Goal: Task Accomplishment & Management: Use online tool/utility

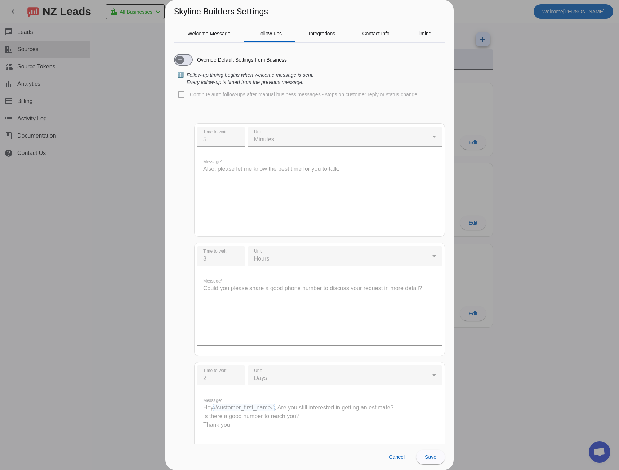
click at [123, 75] on div at bounding box center [309, 235] width 619 height 470
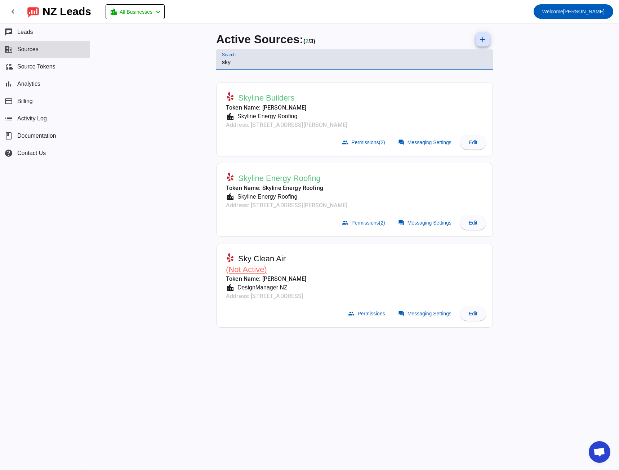
click at [223, 59] on input "sky" at bounding box center [354, 62] width 265 height 9
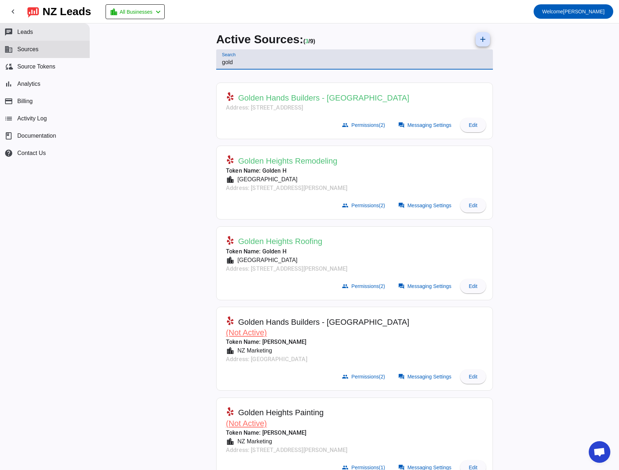
type input "gold"
click at [27, 36] on button "chat Leads" at bounding box center [45, 31] width 90 height 17
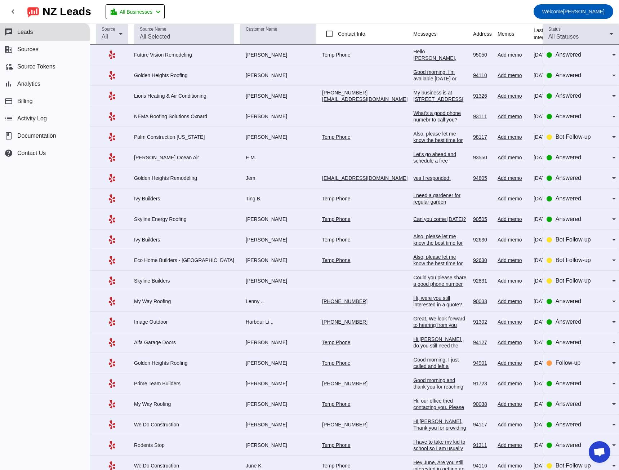
click at [413, 56] on div "Hello [PERSON_NAME], thank you for reaching out to [GEOGRAPHIC_DATA]. Our compa…" at bounding box center [440, 87] width 54 height 78
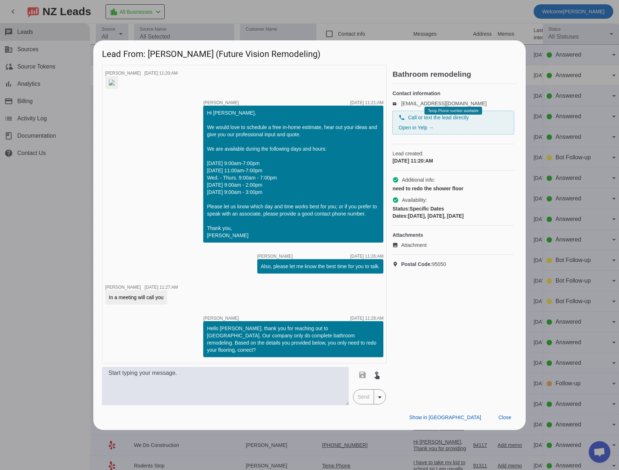
click at [62, 216] on div at bounding box center [309, 235] width 619 height 470
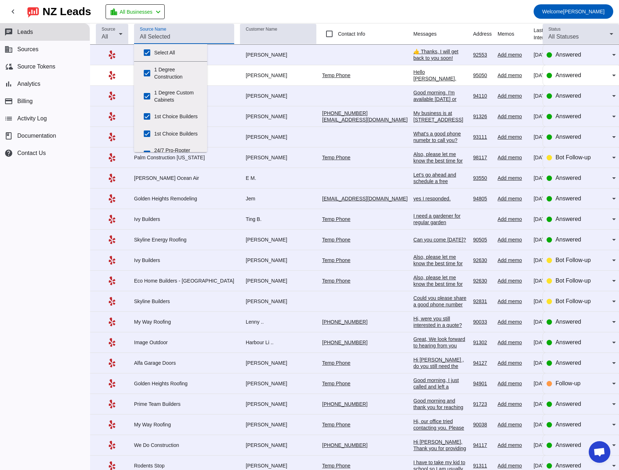
click at [165, 40] on input "Source Name" at bounding box center [184, 36] width 89 height 9
click at [148, 52] on input "Select All" at bounding box center [147, 52] width 14 height 14
checkbox input "false"
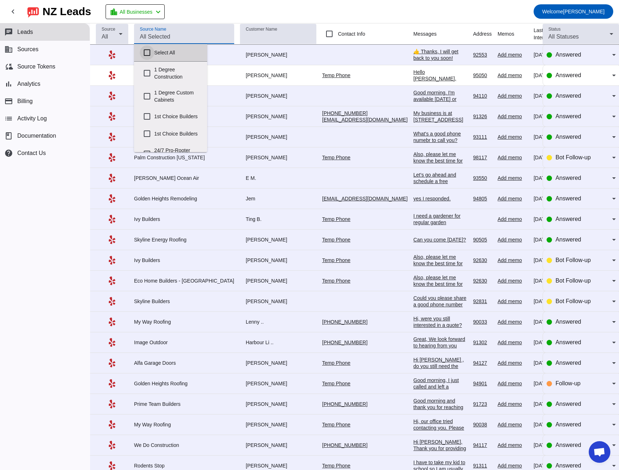
checkbox input "false"
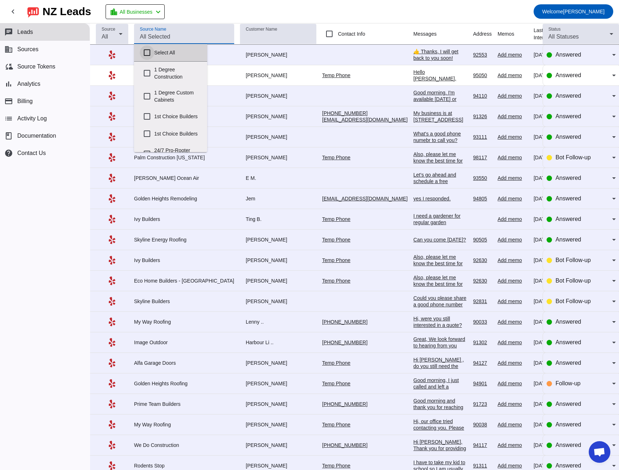
checkbox input "false"
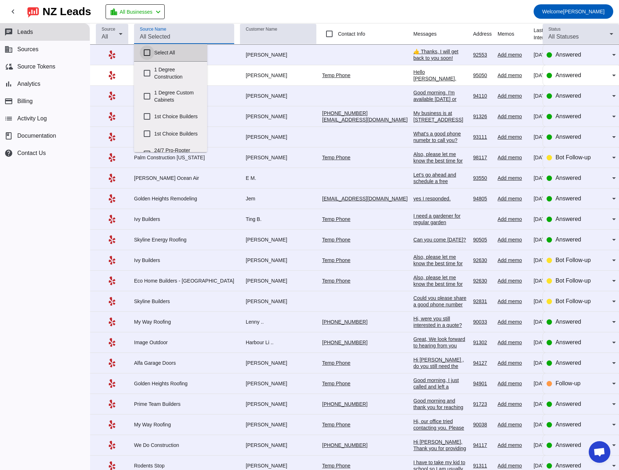
checkbox input "false"
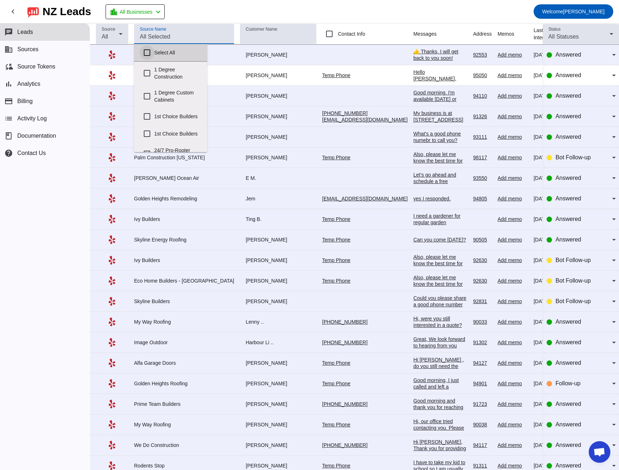
checkbox input "false"
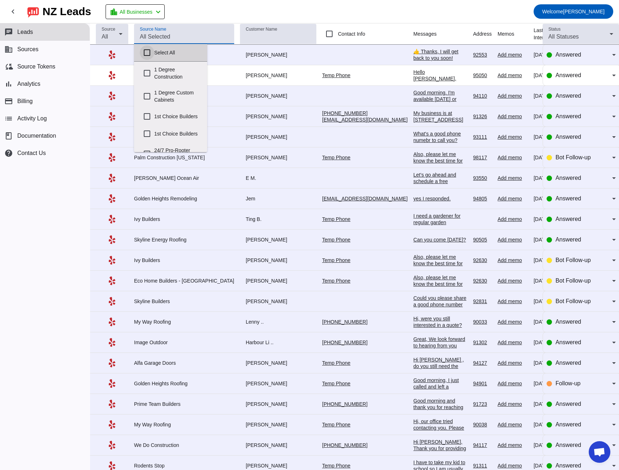
checkbox input "false"
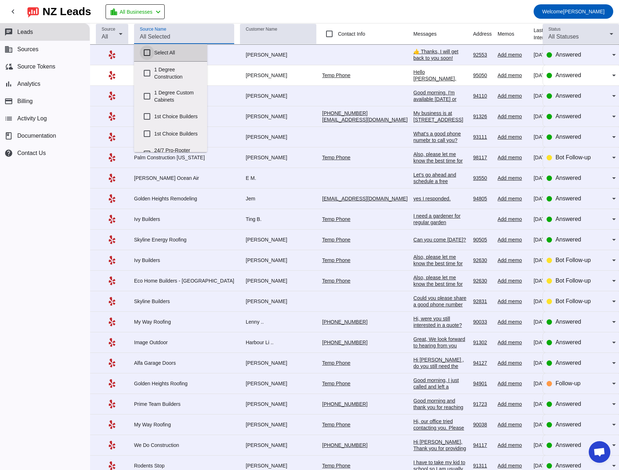
checkbox input "false"
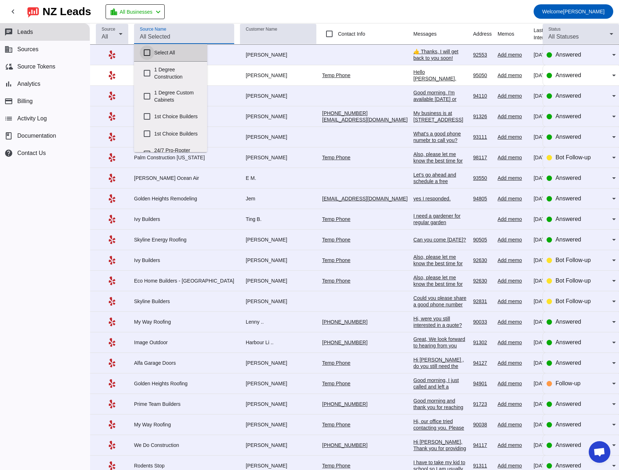
checkbox input "false"
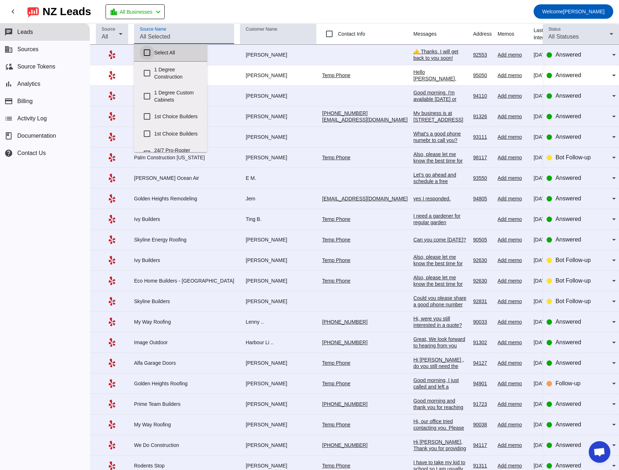
checkbox input "false"
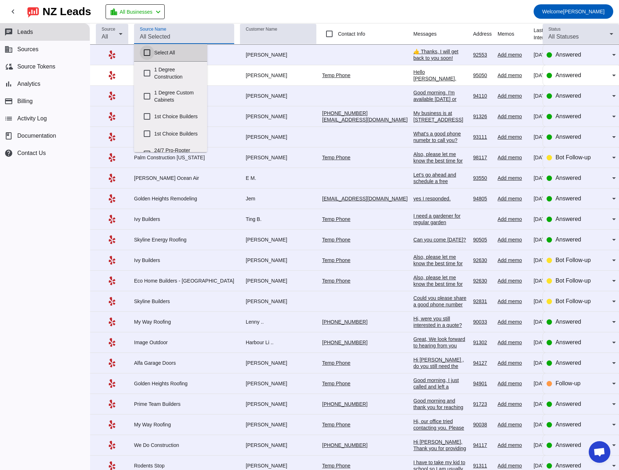
checkbox input "false"
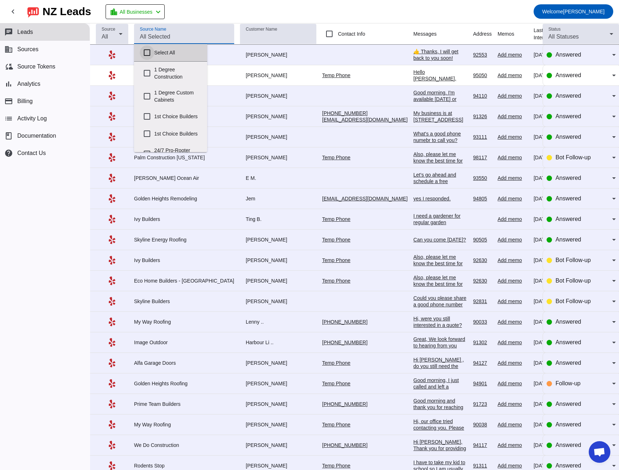
checkbox input "false"
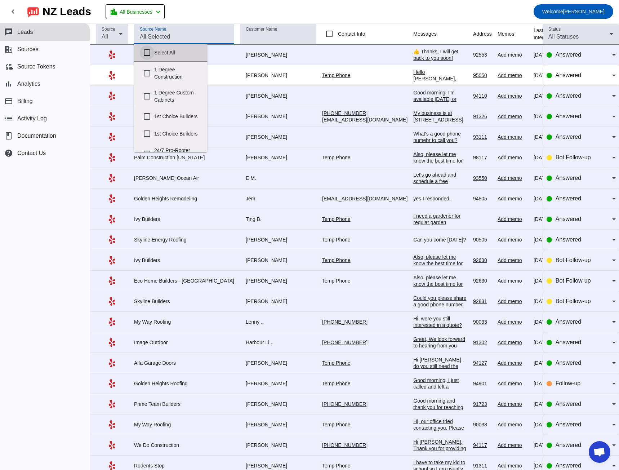
checkbox input "false"
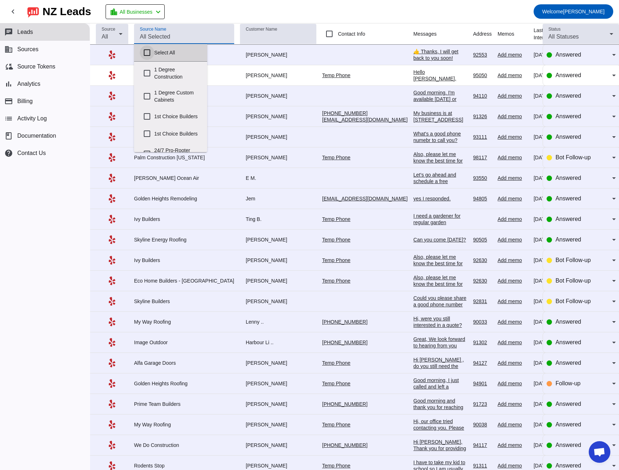
checkbox input "false"
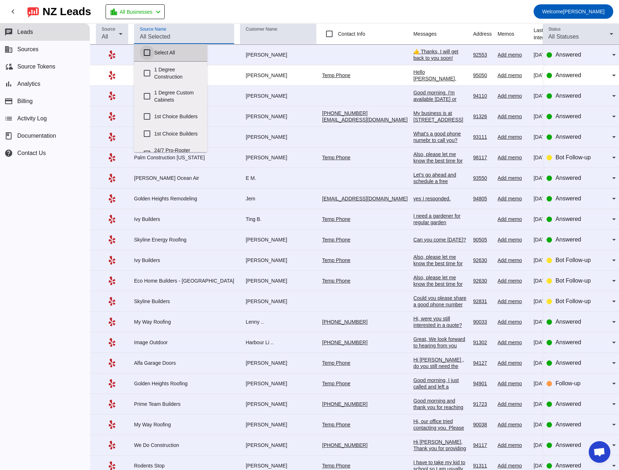
checkbox input "false"
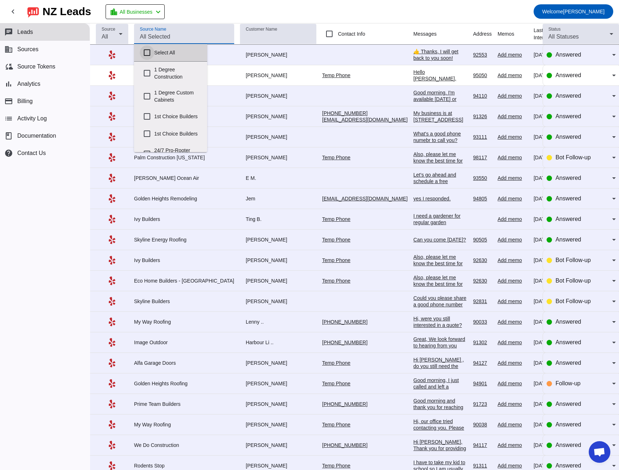
checkbox input "false"
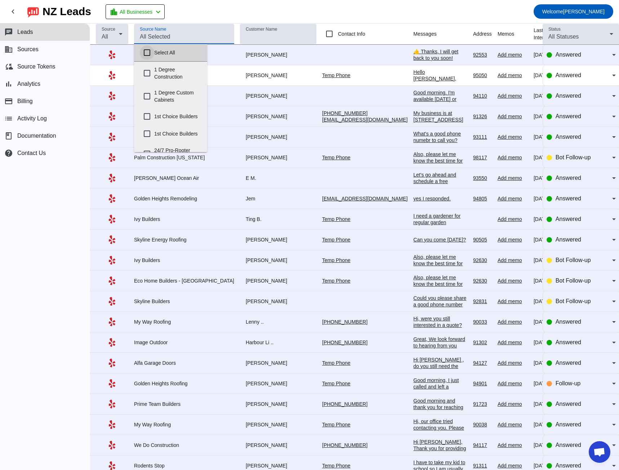
checkbox input "false"
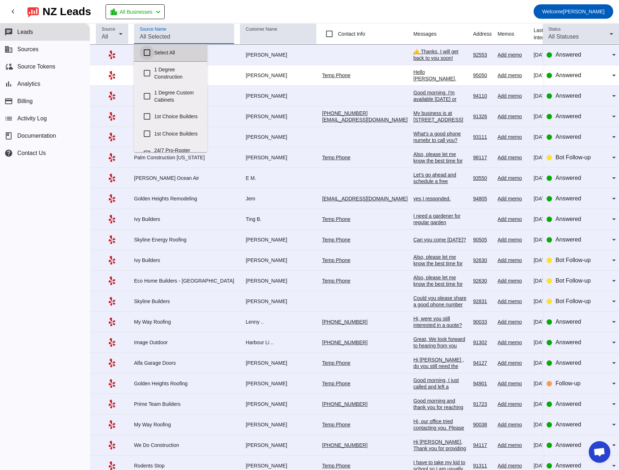
checkbox input "false"
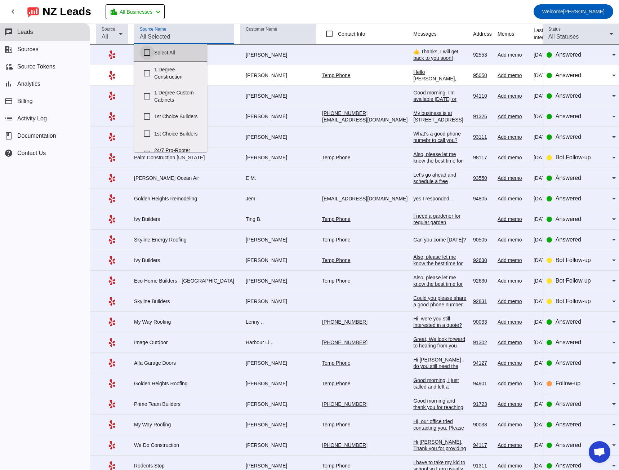
checkbox input "false"
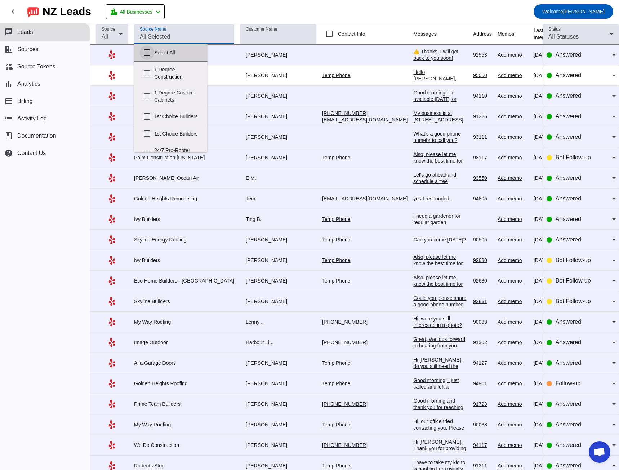
checkbox input "false"
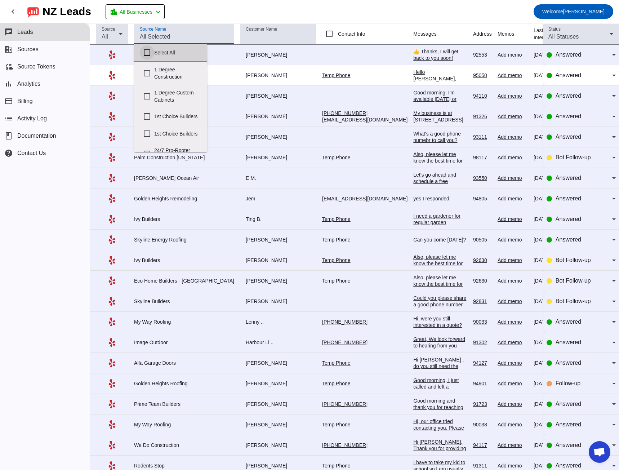
checkbox input "false"
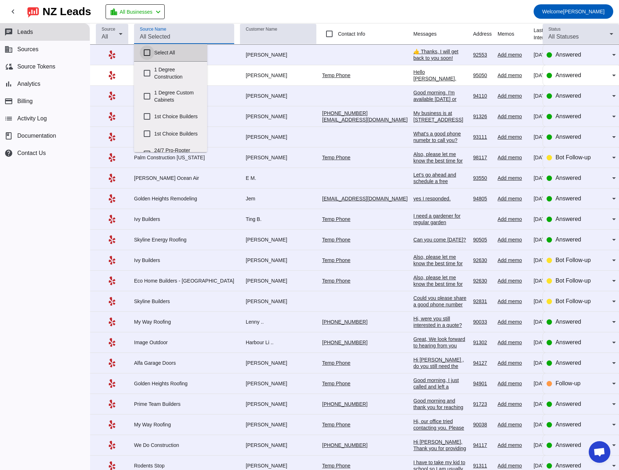
checkbox input "false"
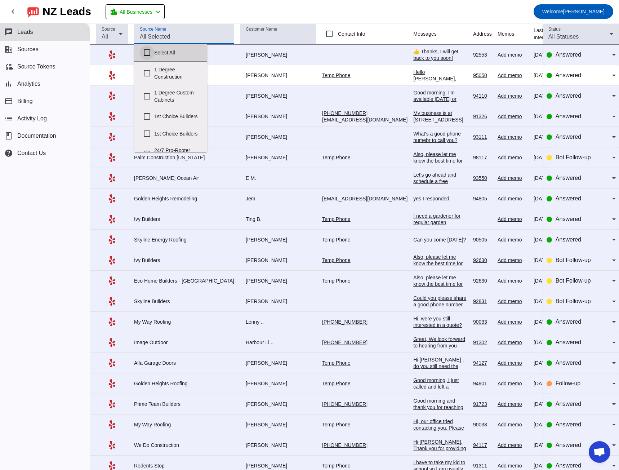
checkbox input "false"
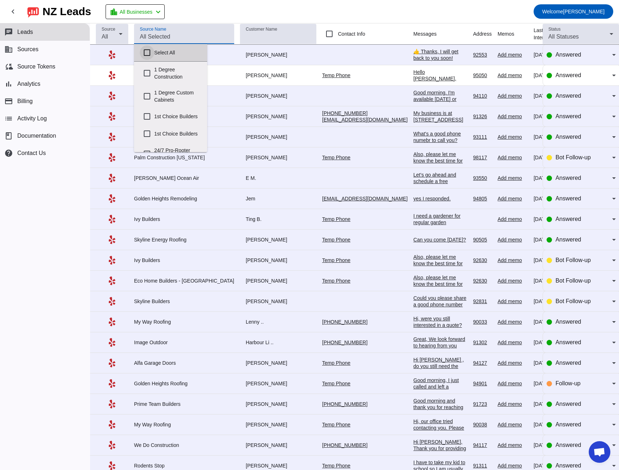
checkbox input "false"
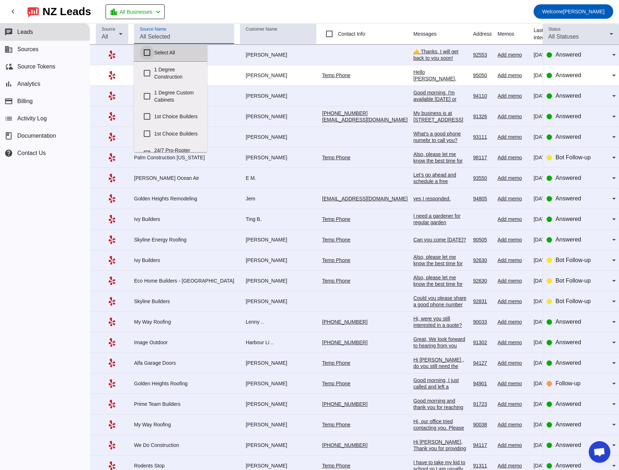
checkbox input "false"
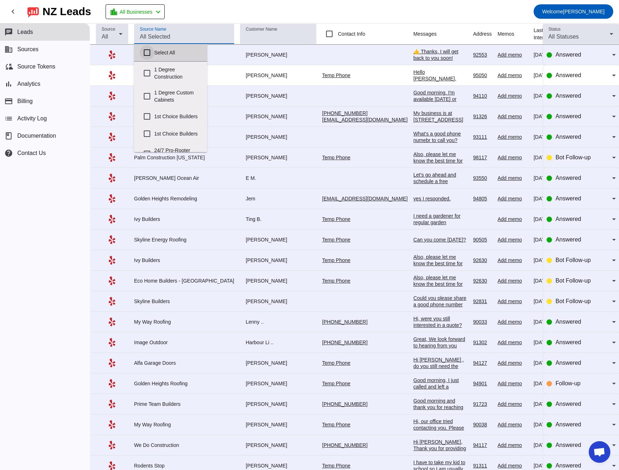
checkbox input "false"
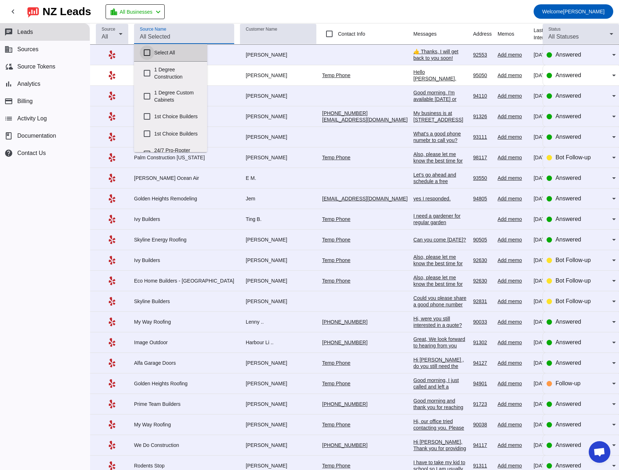
checkbox input "false"
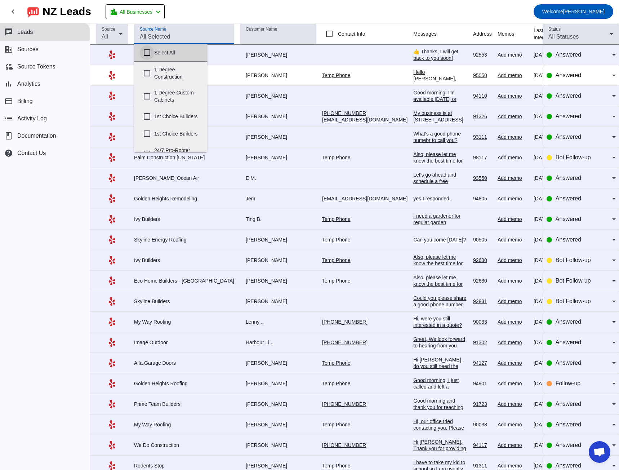
checkbox input "false"
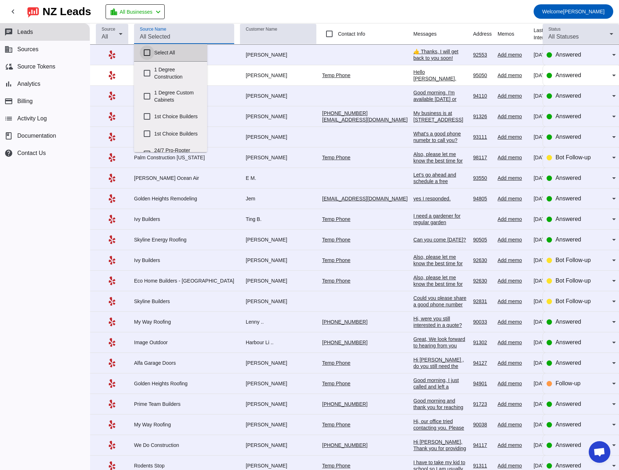
checkbox input "false"
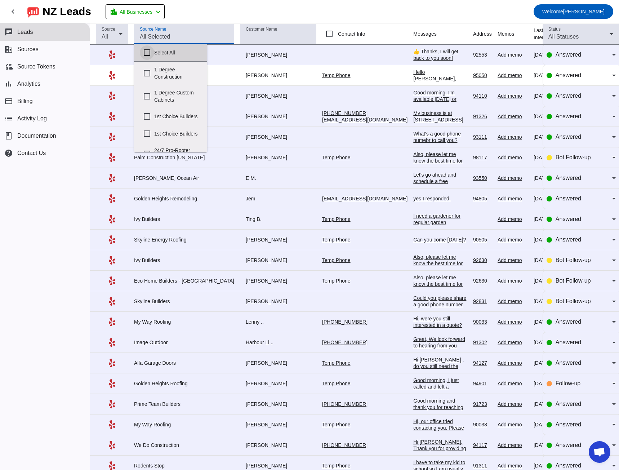
checkbox input "false"
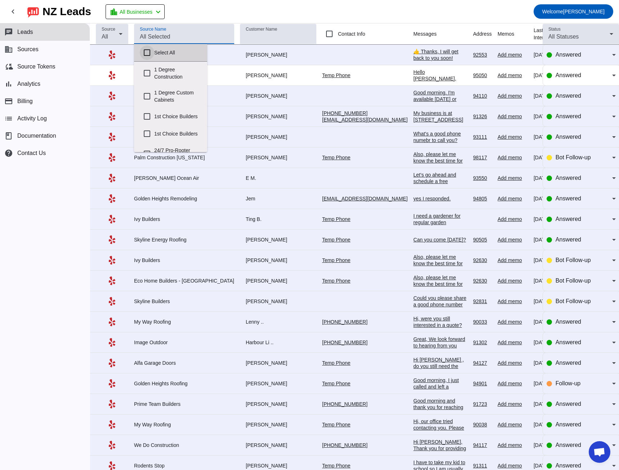
checkbox input "false"
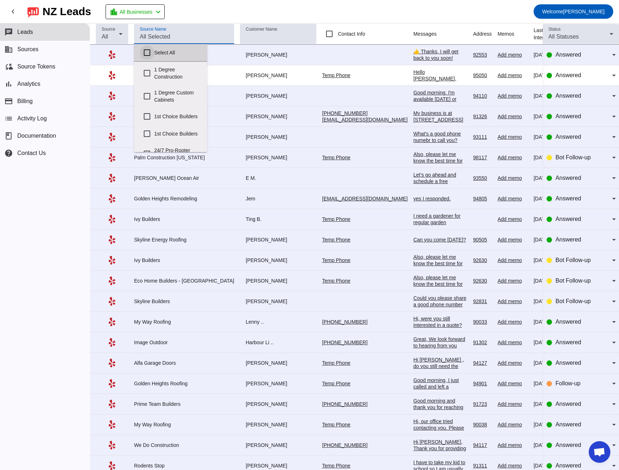
checkbox input "false"
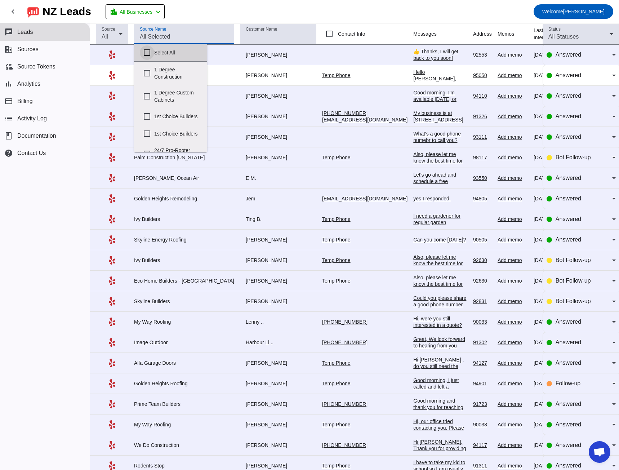
checkbox input "false"
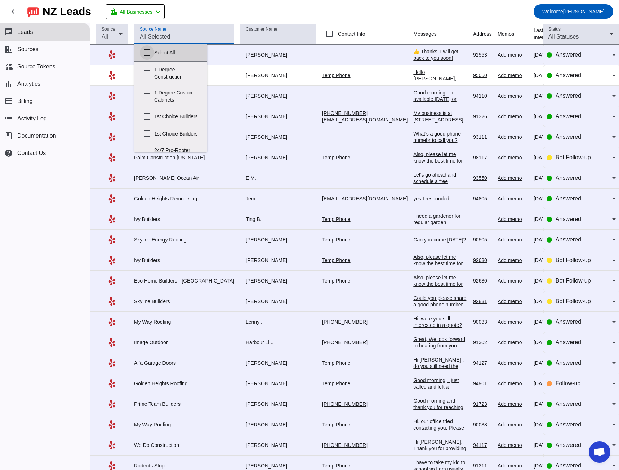
checkbox input "false"
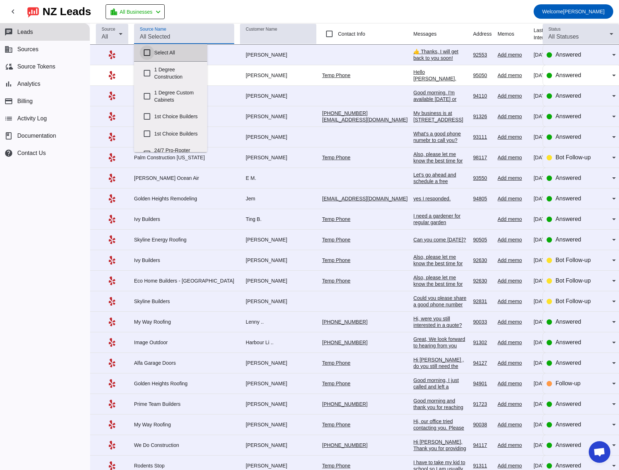
checkbox input "false"
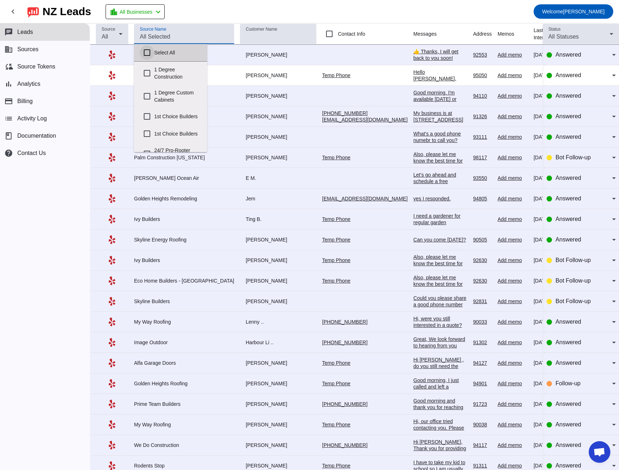
checkbox input "false"
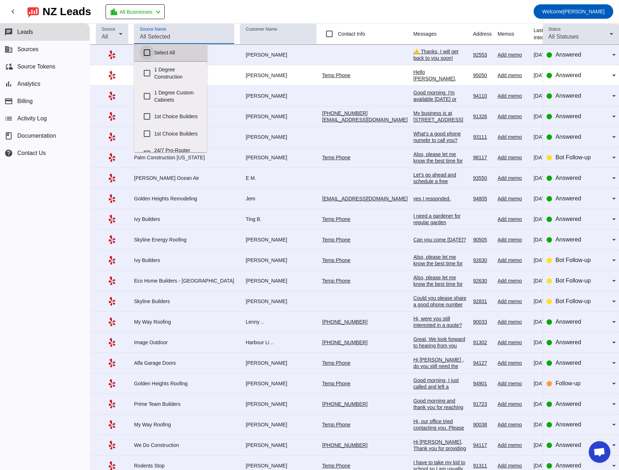
checkbox input "false"
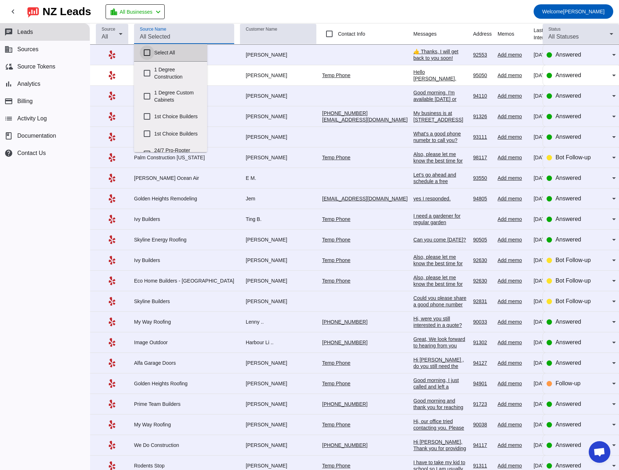
checkbox input "false"
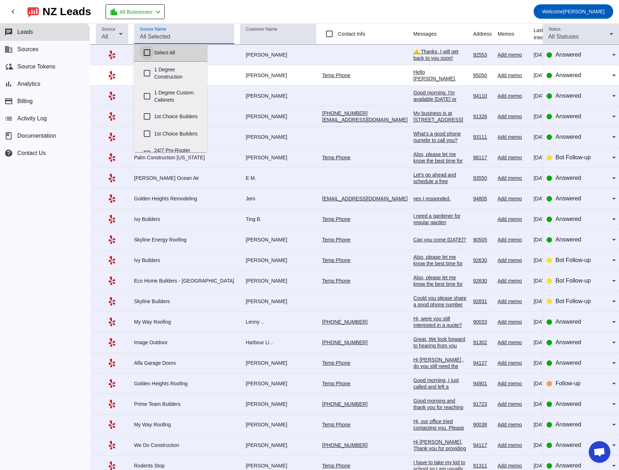
checkbox input "false"
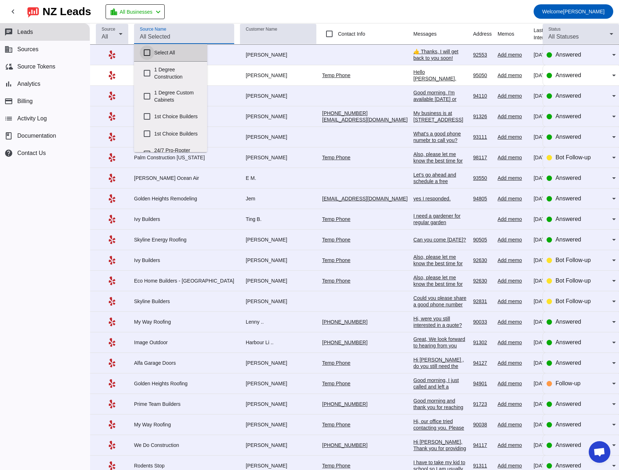
checkbox input "false"
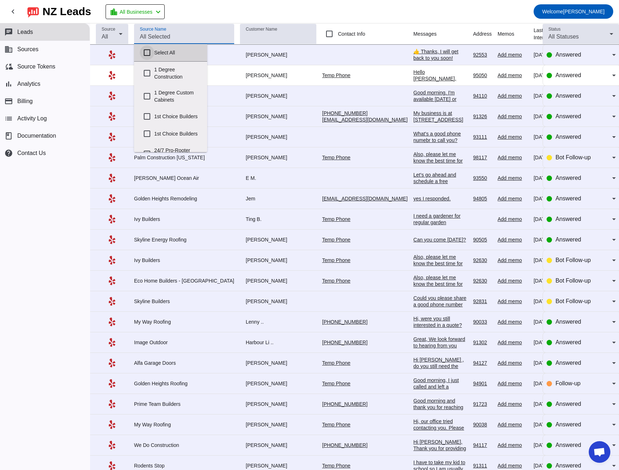
checkbox input "false"
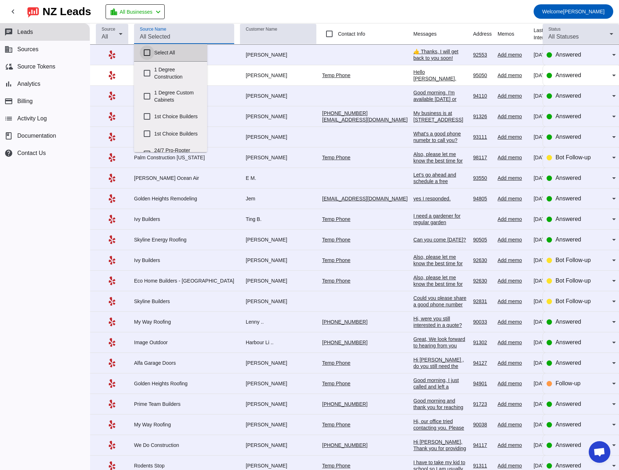
checkbox input "false"
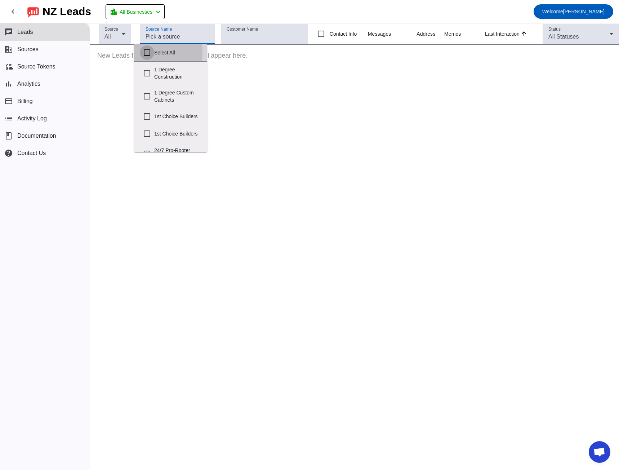
click at [148, 52] on input "Select All" at bounding box center [147, 52] width 14 height 14
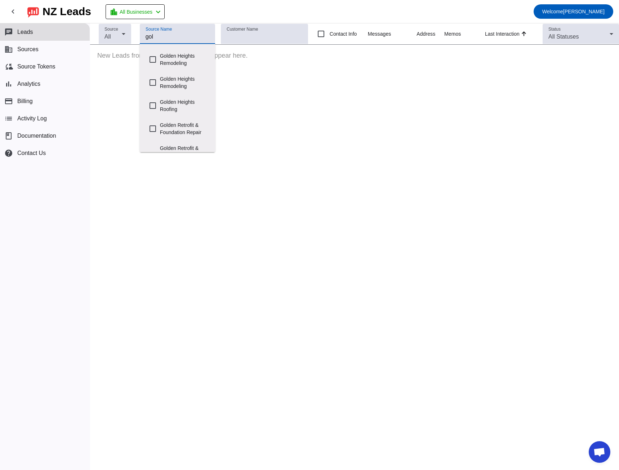
scroll to position [97, 0]
click at [192, 96] on label "Golden Heights Roofing" at bounding box center [185, 105] width 50 height 23
click at [160, 99] on input "Golden Heights Roofing" at bounding box center [153, 106] width 14 height 14
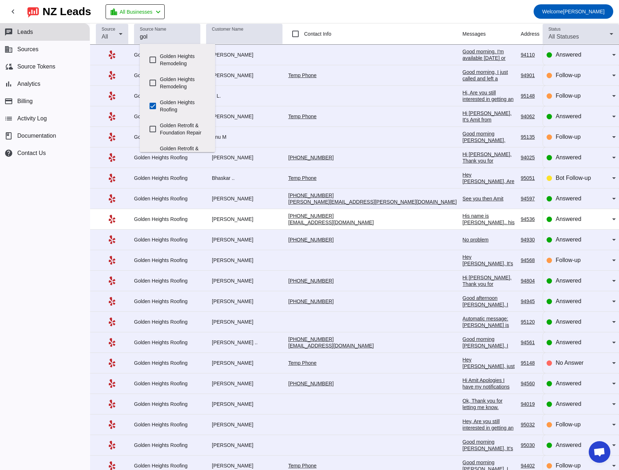
click at [75, 208] on div "chat Leads business Sources cloud_sync Source Tokens bar_chart Analytics paymen…" at bounding box center [45, 246] width 90 height 447
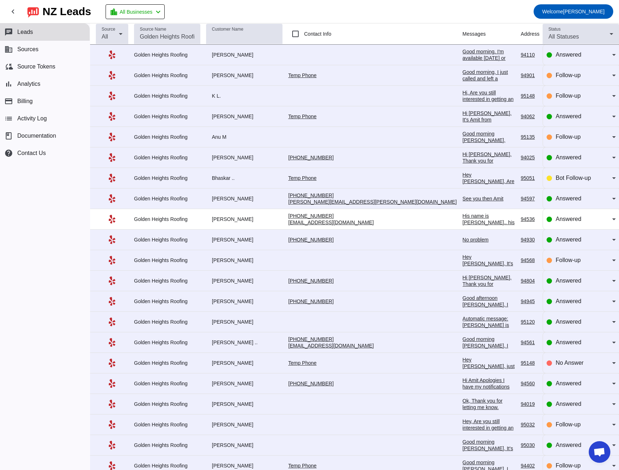
click at [463, 57] on div "Good morning. I'm available [DATE] or [DATE].[PHONE_NUMBER] ----[STREET_ADDRESS…" at bounding box center [489, 67] width 53 height 39
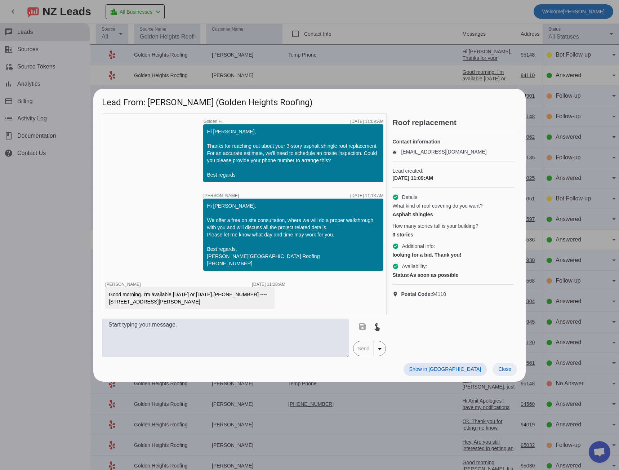
click at [505, 376] on span at bounding box center [505, 369] width 25 height 13
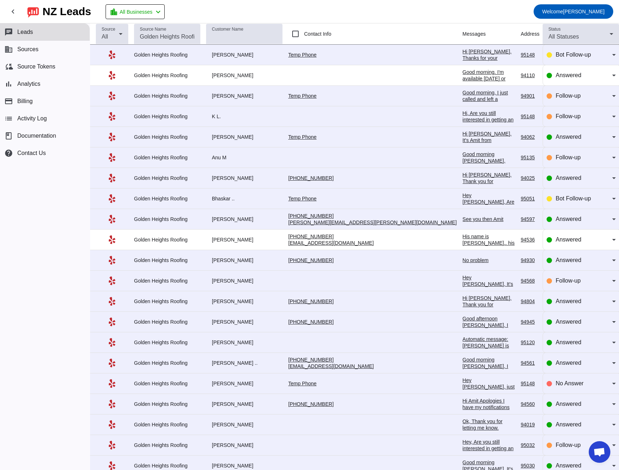
click at [463, 56] on div "Hi [PERSON_NAME], Thanks for your interest in the roof replacement project. For…" at bounding box center [489, 90] width 53 height 84
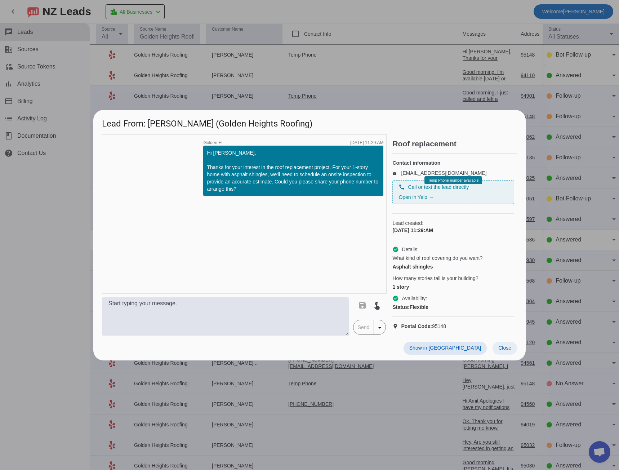
click at [508, 355] on span at bounding box center [505, 348] width 25 height 13
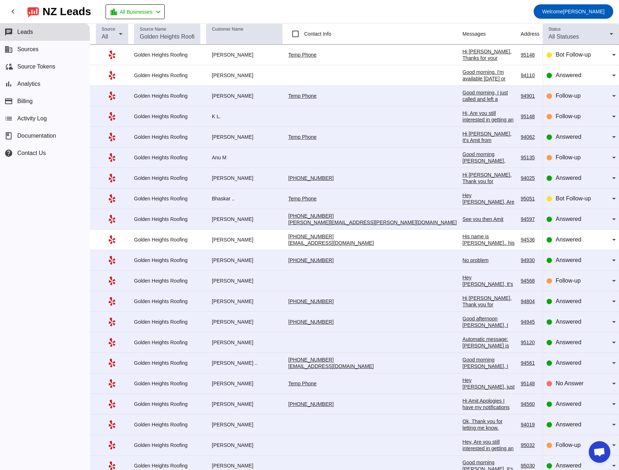
click at [463, 94] on div "Good morning, I just called and left a voicemail. We offer a free on site consu…" at bounding box center [489, 144] width 53 height 110
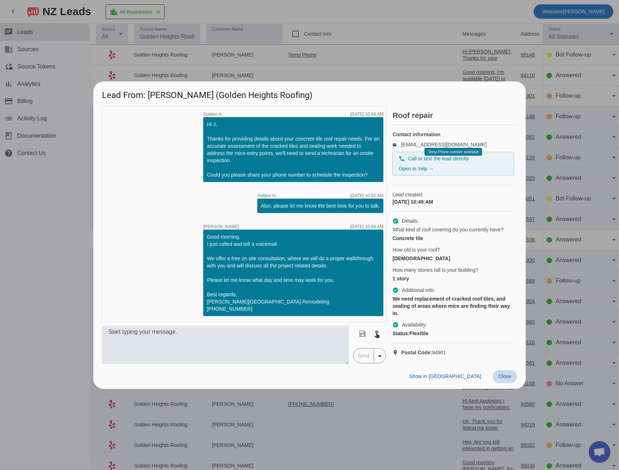
click at [504, 378] on span "Close" at bounding box center [504, 376] width 13 height 6
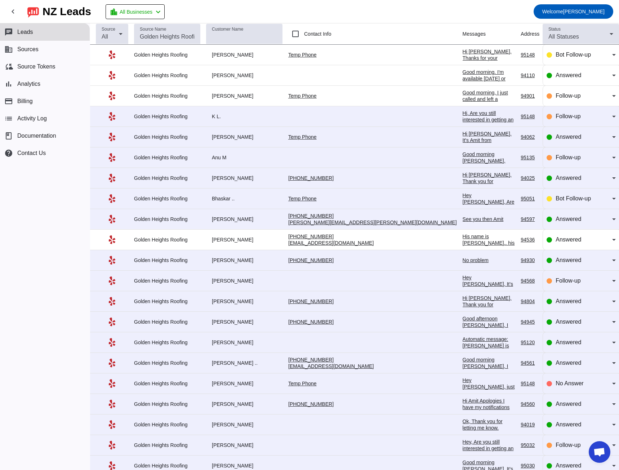
click at [463, 112] on div "Hi, Are you still interested in getting an estimate? Is there a good number to …" at bounding box center [489, 139] width 53 height 58
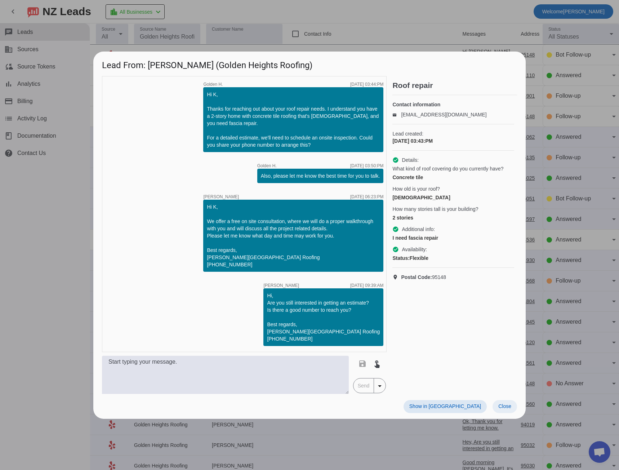
click at [509, 409] on span "Close" at bounding box center [504, 406] width 13 height 6
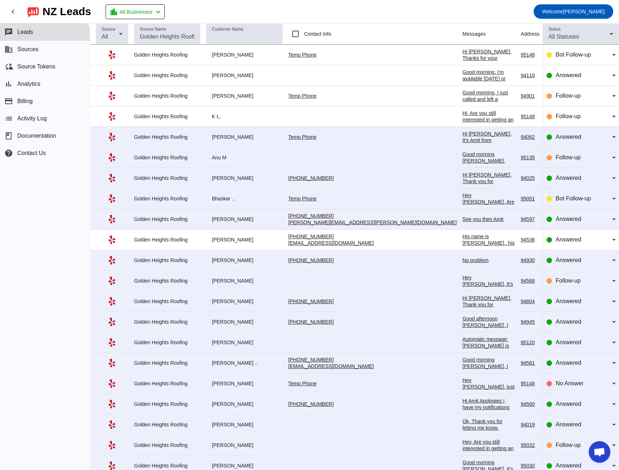
click at [463, 138] on div "Hi [PERSON_NAME], It's Amit from [GEOGRAPHIC_DATA] Roofing. Are you still inter…" at bounding box center [489, 169] width 53 height 78
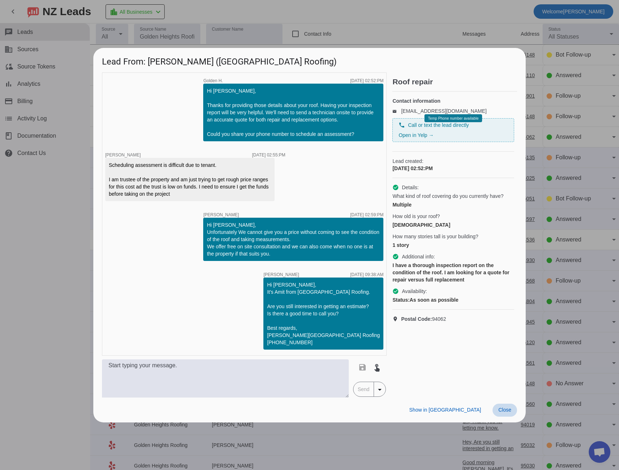
click at [500, 413] on span "Close" at bounding box center [504, 410] width 13 height 6
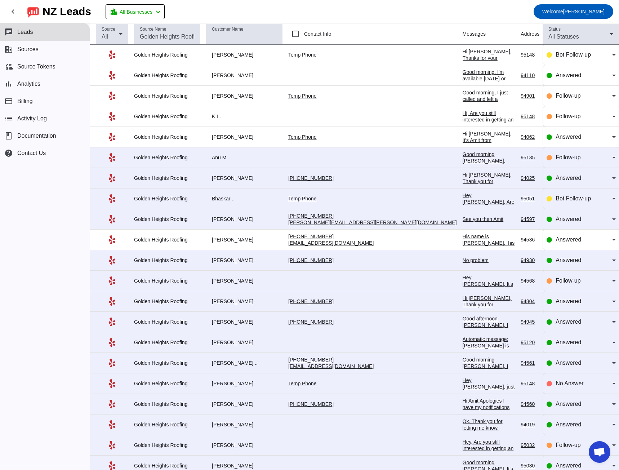
click at [463, 160] on div "Good morning [PERSON_NAME], Just wanted to check if you are still looking for a…" at bounding box center [489, 170] width 53 height 39
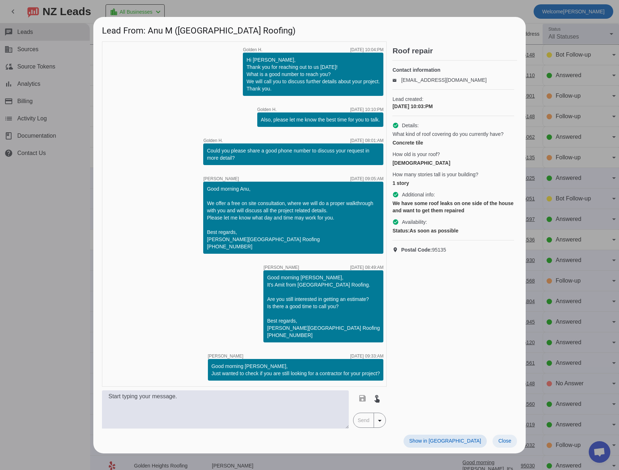
click at [505, 444] on span "Close" at bounding box center [504, 441] width 13 height 6
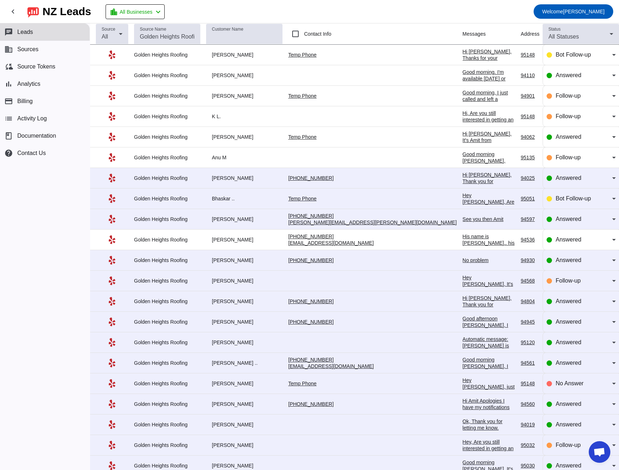
click at [463, 183] on div "Hi [PERSON_NAME], Thank you for providing your information! We'll get back to y…" at bounding box center [489, 191] width 53 height 39
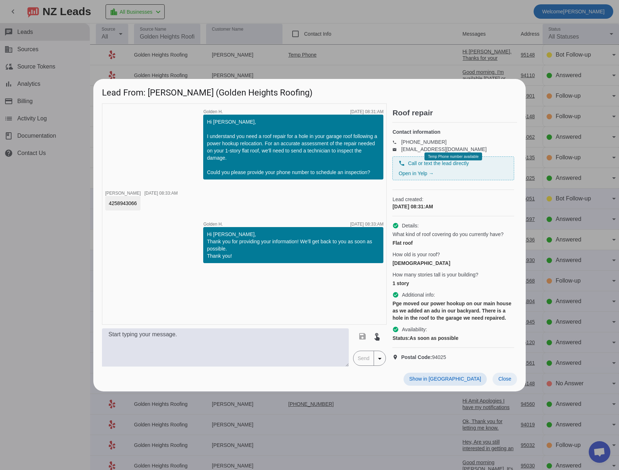
click at [503, 386] on span at bounding box center [505, 379] width 25 height 13
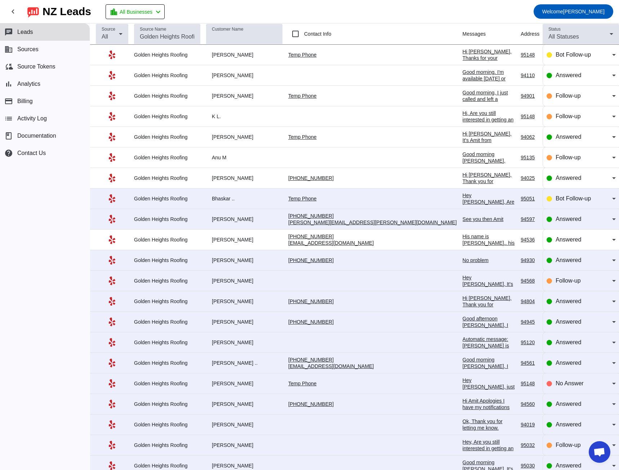
click at [463, 199] on div "Hey [PERSON_NAME], Are you still interested in getting an estimate? Is there a …" at bounding box center [489, 211] width 53 height 39
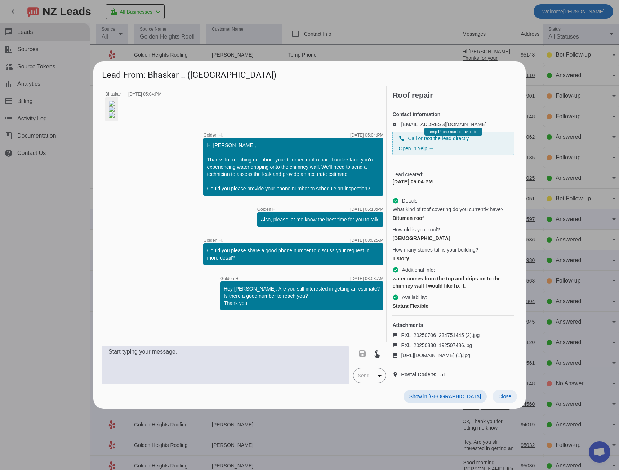
click at [504, 399] on span "Close" at bounding box center [504, 397] width 13 height 6
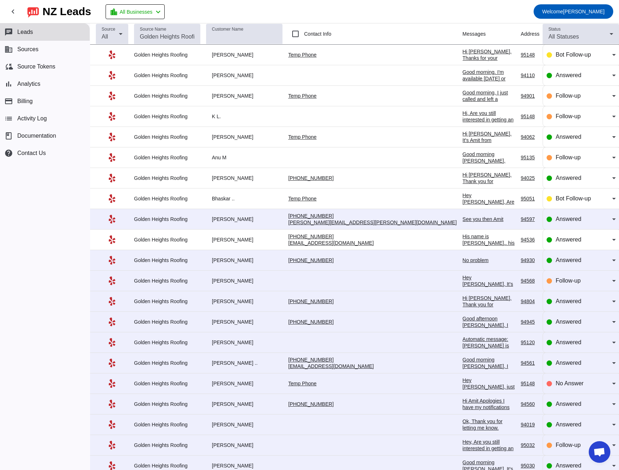
click at [463, 218] on div "See you then Amit" at bounding box center [489, 219] width 53 height 6
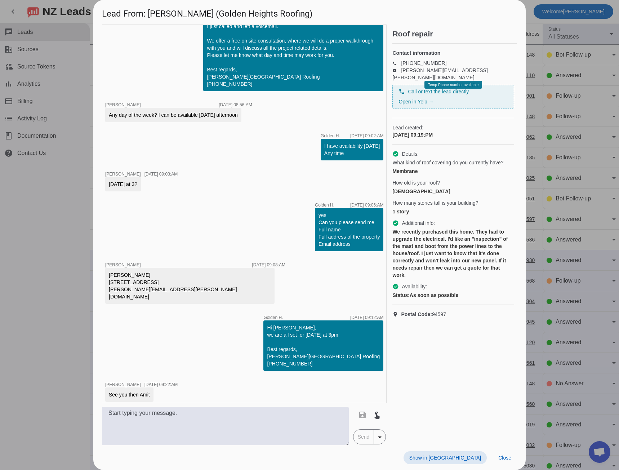
scroll to position [270, 0]
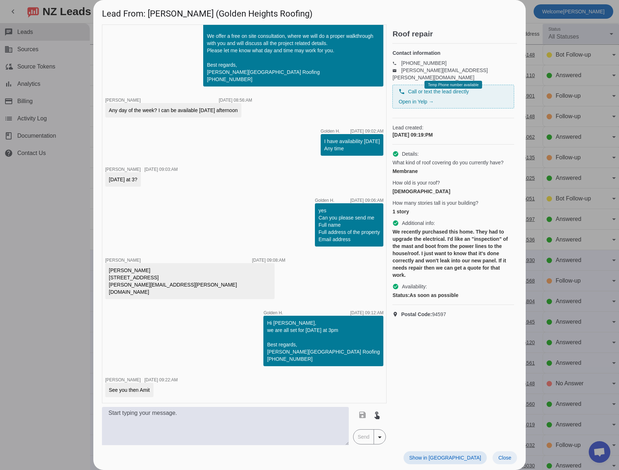
click at [506, 458] on span "Close" at bounding box center [504, 458] width 13 height 6
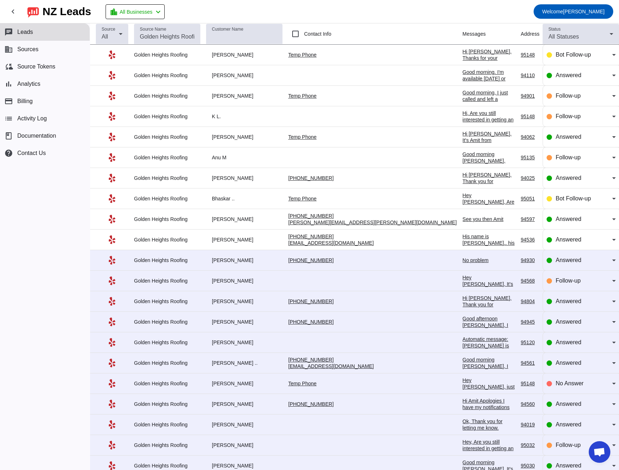
click at [463, 260] on div "No problem" at bounding box center [489, 260] width 53 height 6
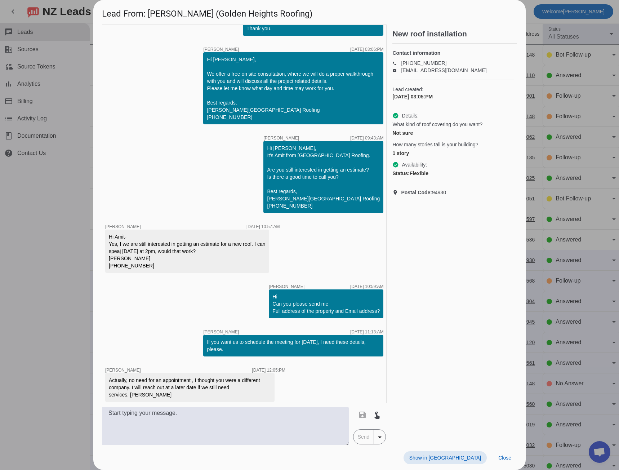
scroll to position [0, 0]
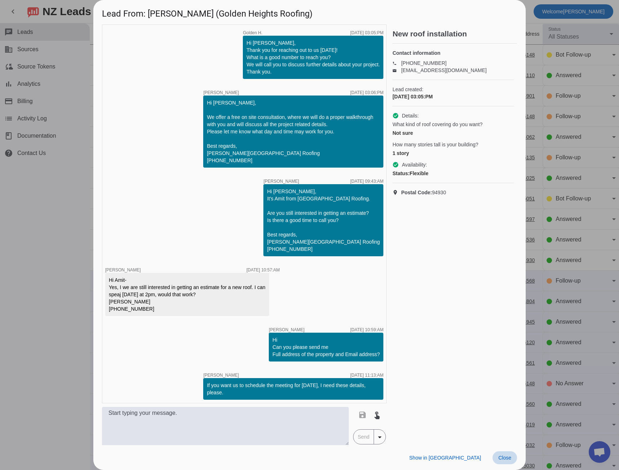
click at [509, 459] on span "Close" at bounding box center [504, 458] width 13 height 6
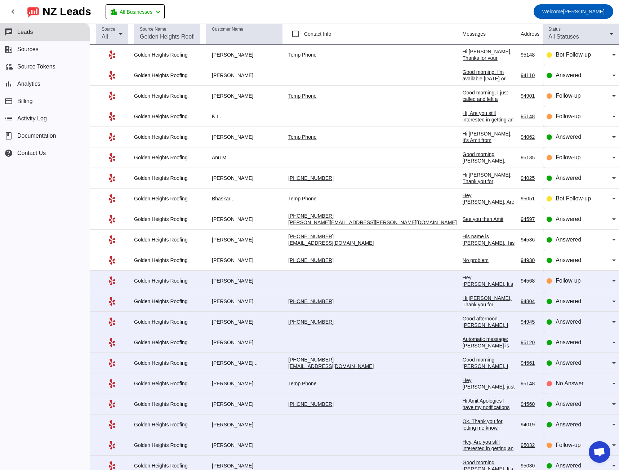
click at [463, 279] on div "Hey [PERSON_NAME], It's Amit from [GEOGRAPHIC_DATA] Roofing. Are you still inte…" at bounding box center [489, 316] width 53 height 84
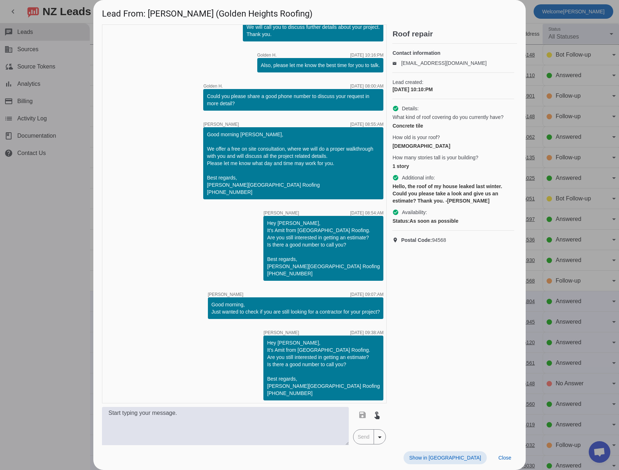
scroll to position [62, 0]
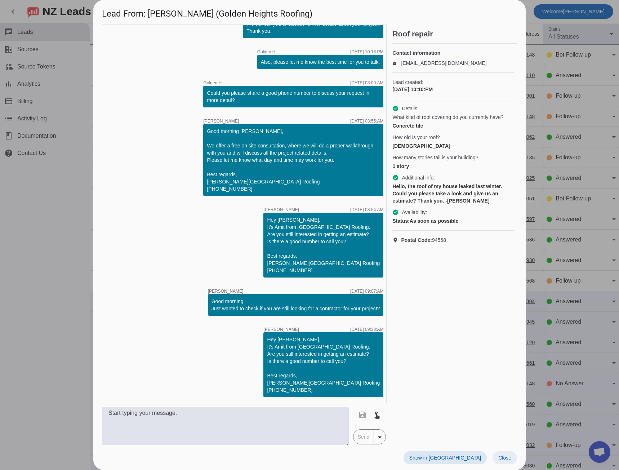
click at [505, 459] on span "Close" at bounding box center [504, 458] width 13 height 6
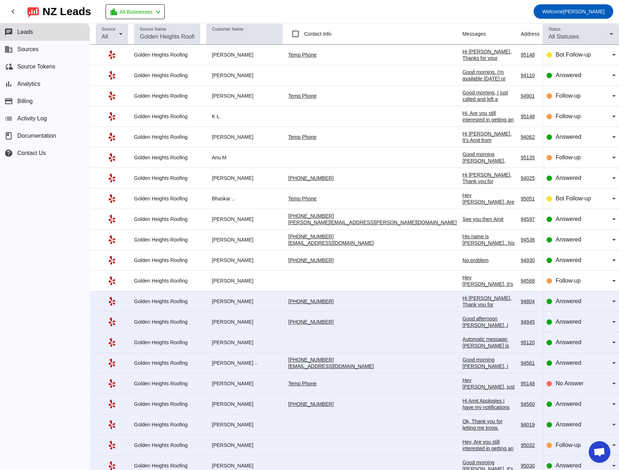
click at [463, 299] on div "Hi [PERSON_NAME], Thank you for providing your information! We'll get back to y…" at bounding box center [489, 321] width 53 height 52
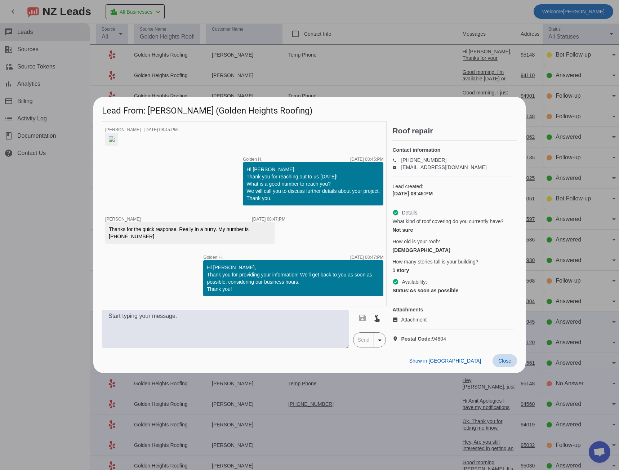
click at [507, 364] on span "Close" at bounding box center [504, 361] width 13 height 6
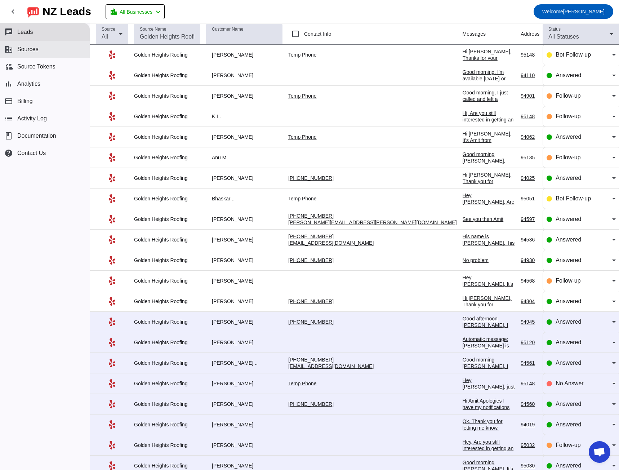
click at [22, 49] on span "Sources" at bounding box center [27, 49] width 21 height 6
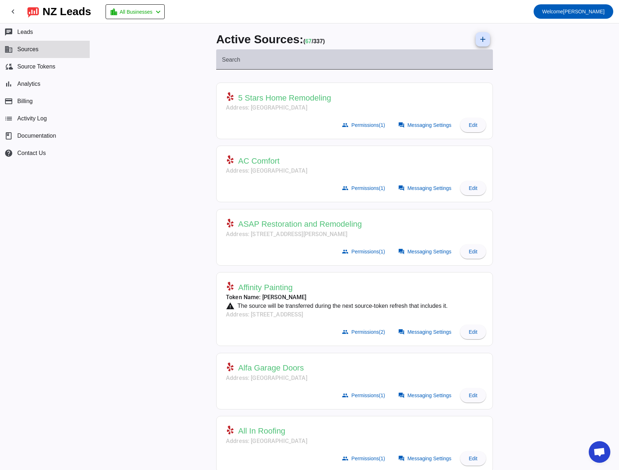
click at [248, 62] on input "Search" at bounding box center [354, 62] width 265 height 9
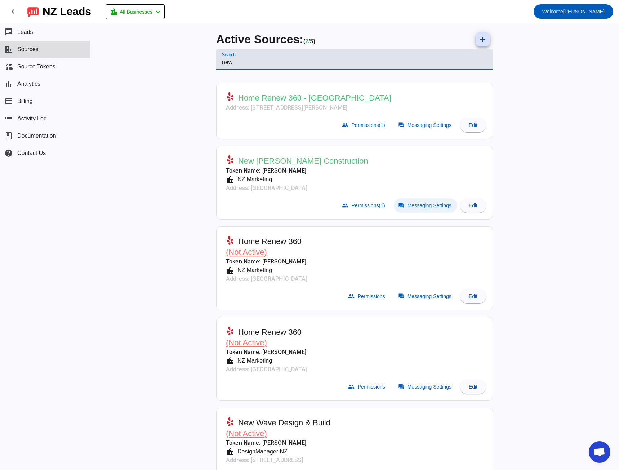
click at [408, 203] on span "Messaging Settings" at bounding box center [430, 206] width 44 height 6
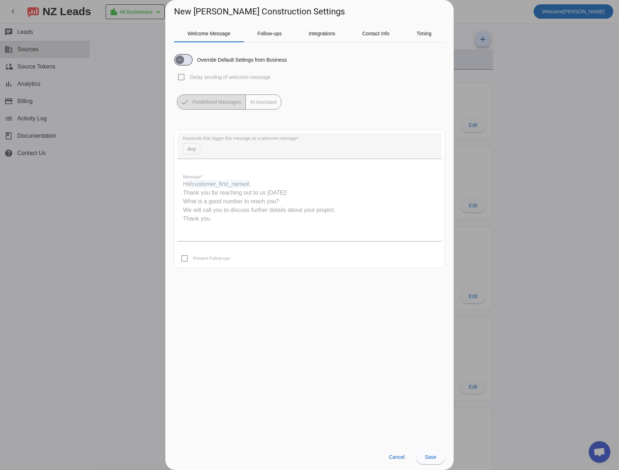
click at [104, 121] on div at bounding box center [309, 235] width 619 height 470
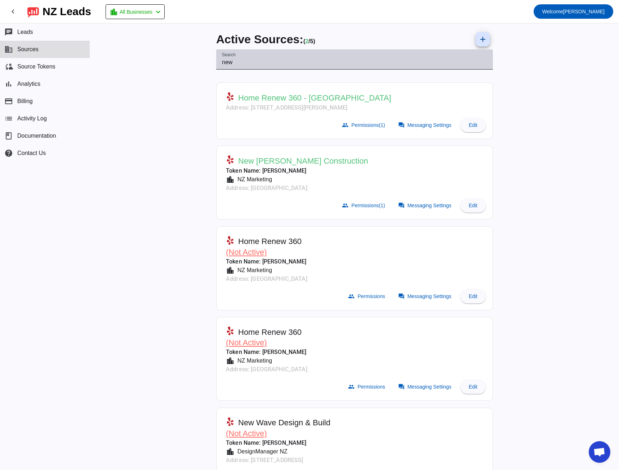
click at [225, 65] on input "new" at bounding box center [354, 62] width 265 height 9
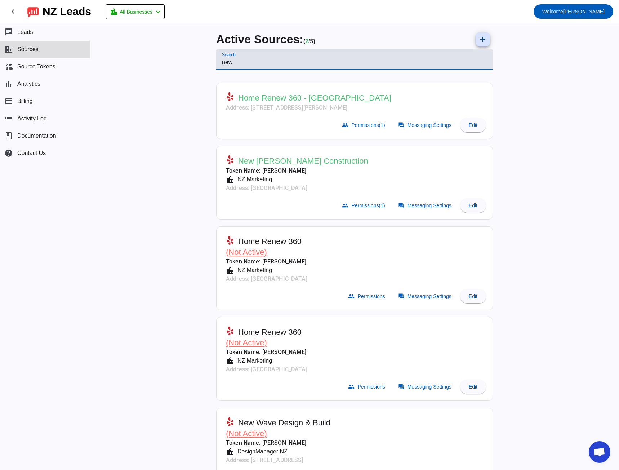
click at [225, 65] on input "new" at bounding box center [354, 62] width 265 height 9
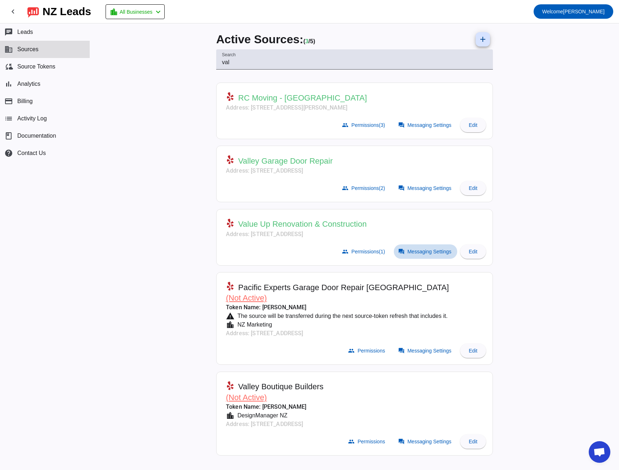
click at [422, 253] on span "Messaging Settings" at bounding box center [430, 252] width 44 height 6
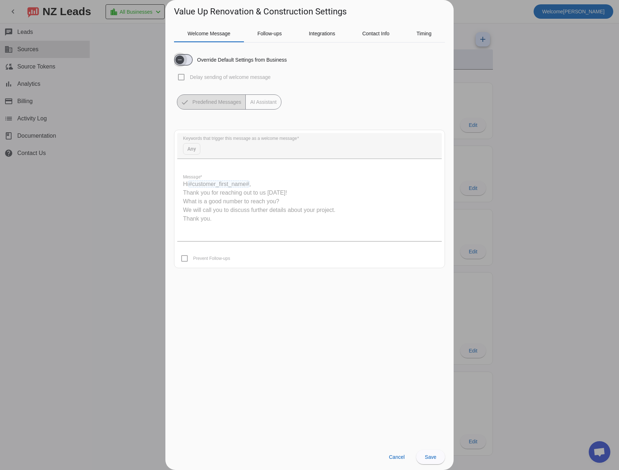
click at [182, 59] on icon "button" at bounding box center [180, 60] width 6 height 6
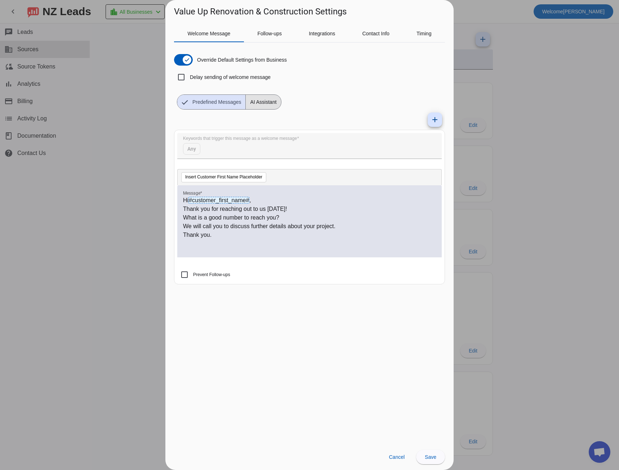
click at [261, 101] on span "AI Assistant" at bounding box center [263, 102] width 35 height 14
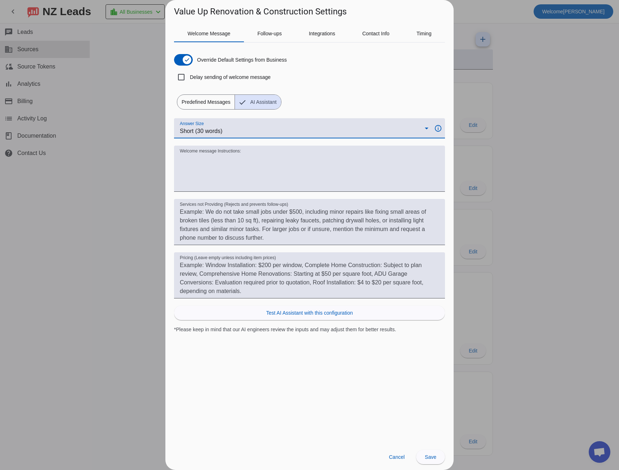
click at [425, 125] on icon at bounding box center [426, 128] width 9 height 9
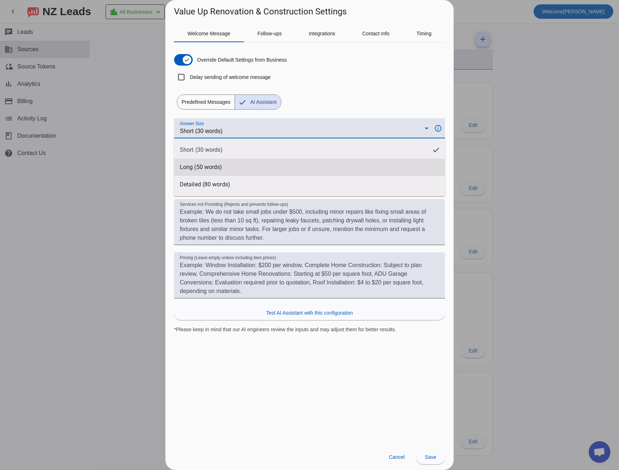
click at [299, 172] on mat-option "Long (50 words)" at bounding box center [309, 167] width 271 height 17
